Goal: Transaction & Acquisition: Purchase product/service

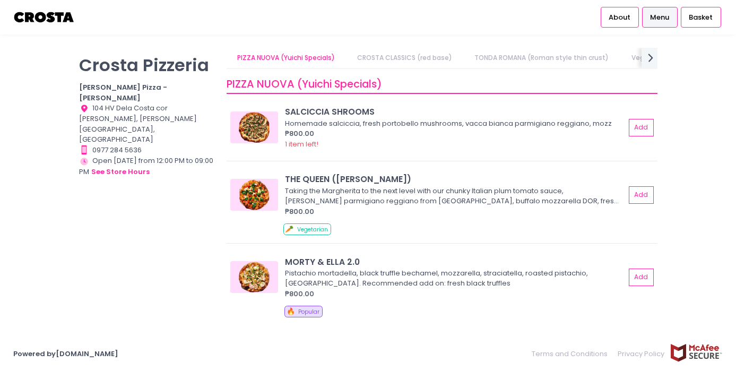
click at [48, 20] on img at bounding box center [44, 17] width 62 height 19
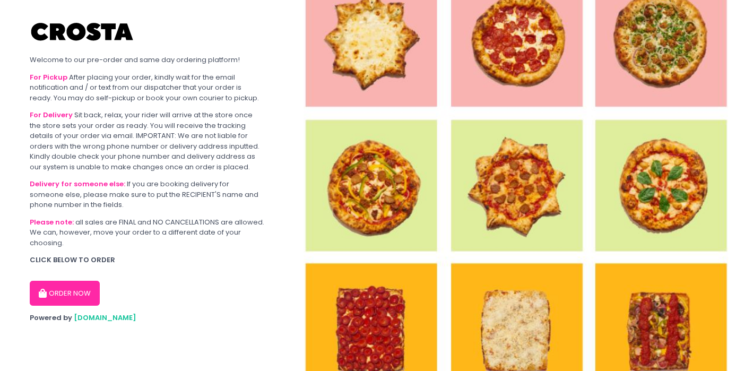
click at [68, 296] on button "ORDER NOW" at bounding box center [65, 293] width 70 height 25
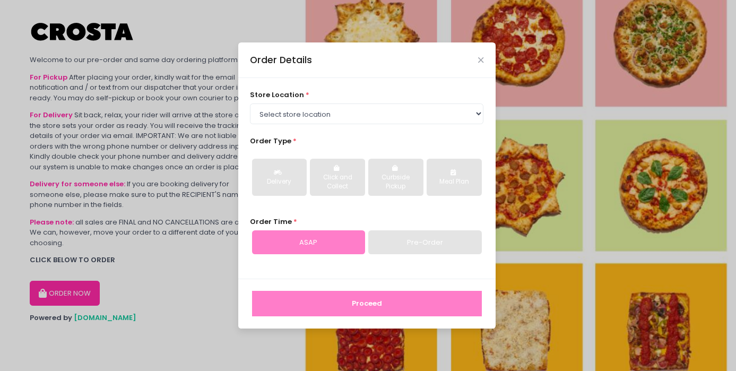
click at [431, 100] on div "store location * Select store location [PERSON_NAME] Pizza - [PERSON_NAME] Pizz…" at bounding box center [367, 107] width 234 height 34
click at [432, 122] on select "Select store location [PERSON_NAME] Pizza - [PERSON_NAME] Pizza - [GEOGRAPHIC_D…" at bounding box center [367, 114] width 234 height 20
select select "65090bae48156caed44a5eb4"
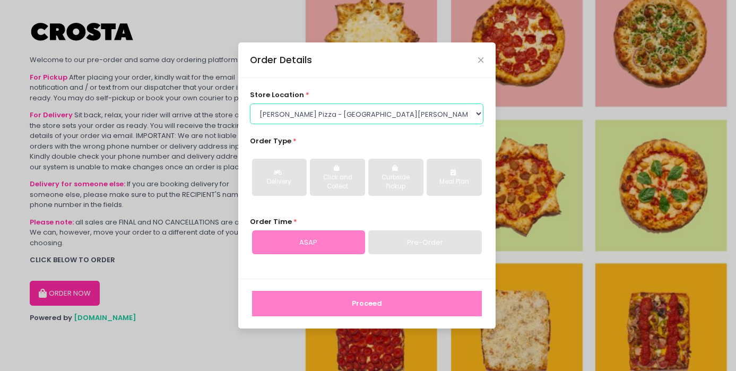
click at [250, 104] on select "Select store location [PERSON_NAME] Pizza - [PERSON_NAME] Pizza - [GEOGRAPHIC_D…" at bounding box center [367, 114] width 234 height 20
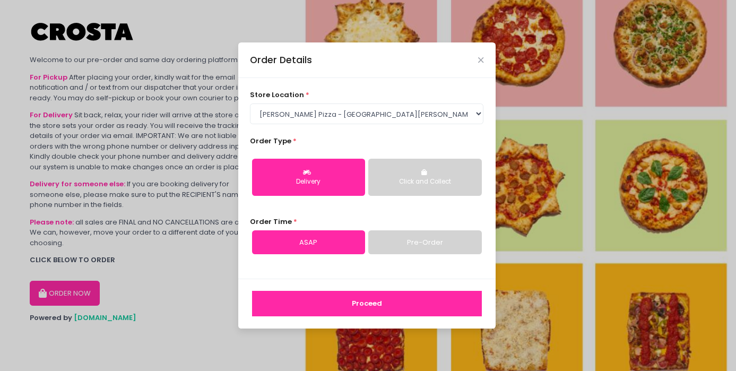
click at [402, 176] on button "Click and Collect" at bounding box center [425, 177] width 113 height 37
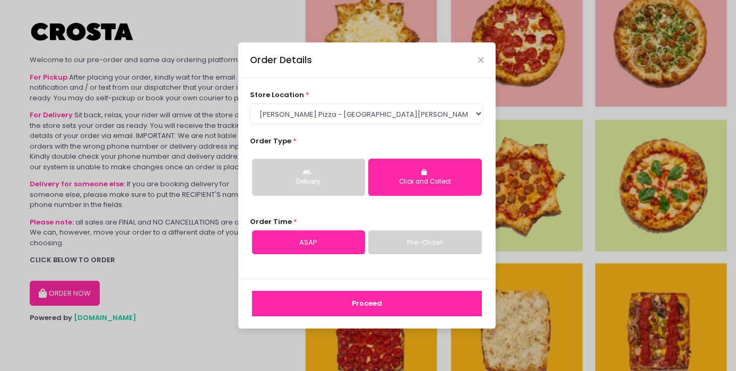
click at [422, 250] on link "Pre-Order" at bounding box center [425, 242] width 113 height 24
select select "[DATE]"
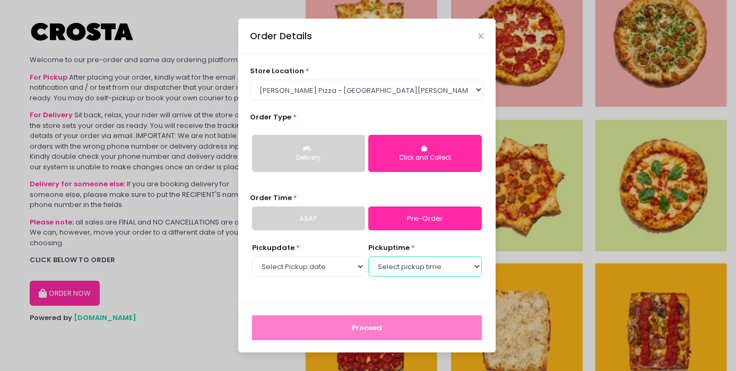
click at [413, 259] on select "Select pickup time 05:30 PM - 06:00 PM 06:00 PM - 06:30 PM 06:30 PM - 07:00 PM …" at bounding box center [425, 266] width 113 height 20
select select "17:30"
click at [369, 256] on select "Select pickup time 05:30 PM - 06:00 PM 06:00 PM - 06:30 PM 06:30 PM - 07:00 PM …" at bounding box center [425, 266] width 113 height 20
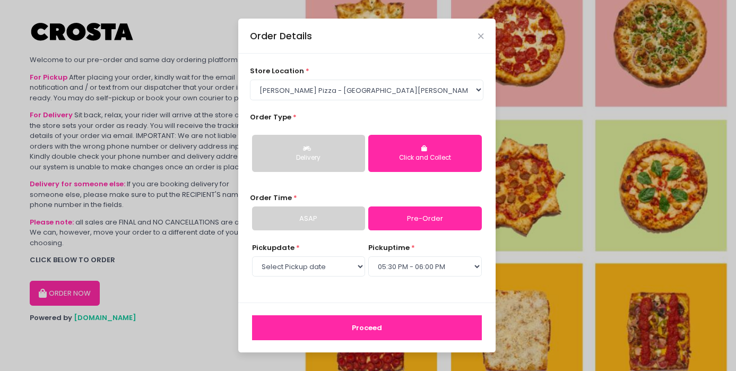
click at [375, 327] on button "Proceed" at bounding box center [367, 327] width 230 height 25
